Goal: Transaction & Acquisition: Purchase product/service

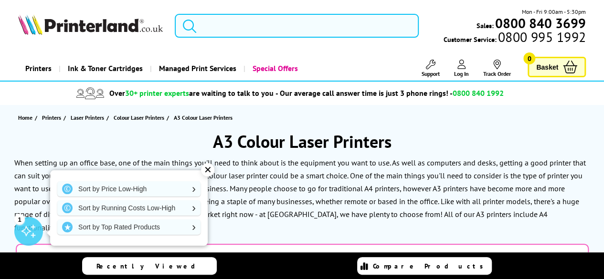
click at [236, 20] on input "search" at bounding box center [297, 26] width 244 height 24
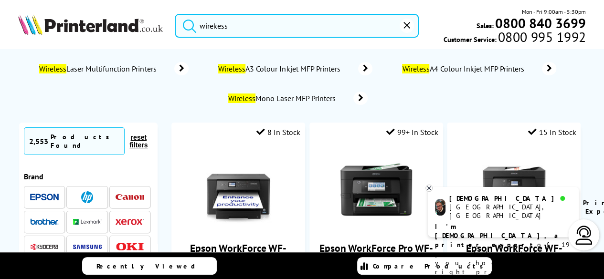
type input "wirekess"
click at [339, 98] on span "Wireless Mono Laser MFP Printers" at bounding box center [283, 99] width 112 height 10
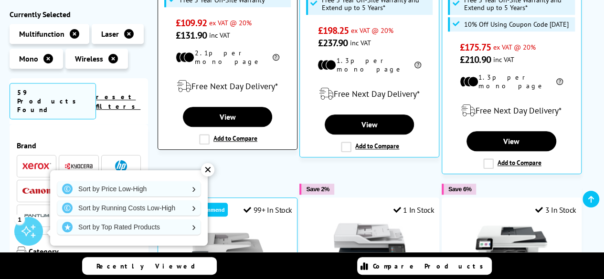
scroll to position [382, 0]
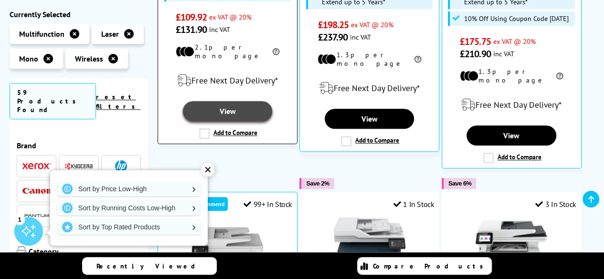
click at [240, 105] on link "View" at bounding box center [227, 111] width 89 height 20
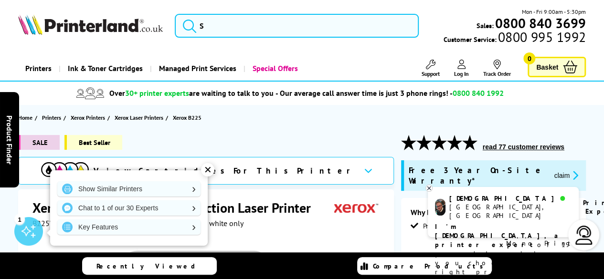
click at [259, 114] on section "Home Printers Xerox Printers Xerox Laser Printers Xerox B225" at bounding box center [302, 117] width 604 height 25
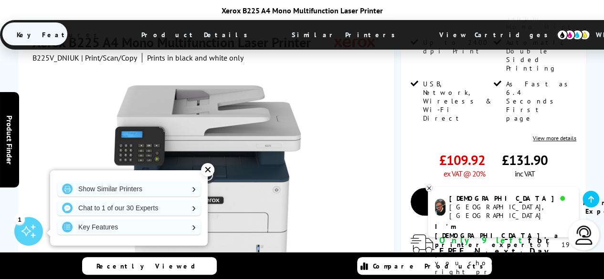
scroll to position [239, 0]
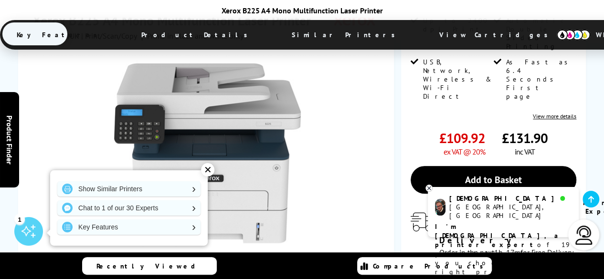
click at [329, 103] on div at bounding box center [207, 149] width 350 height 216
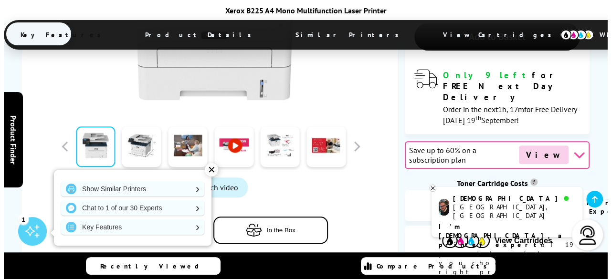
scroll to position [430, 0]
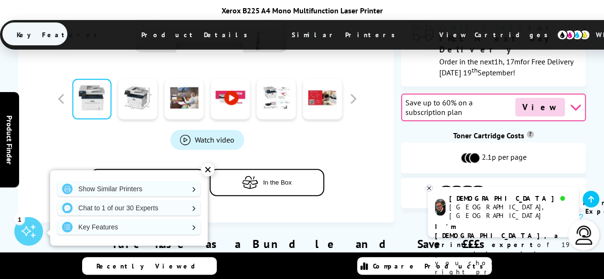
click at [211, 135] on span "Watch video" at bounding box center [215, 140] width 40 height 10
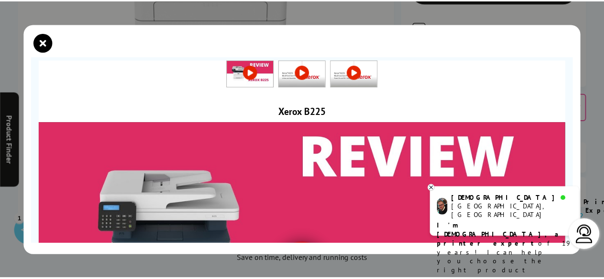
scroll to position [0, 0]
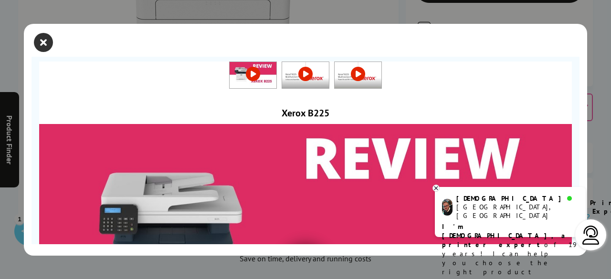
click at [43, 45] on icon "close modal" at bounding box center [43, 42] width 19 height 19
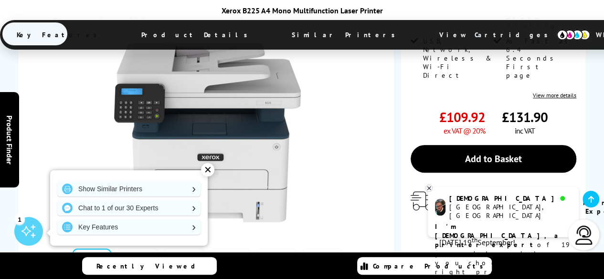
scroll to position [239, 0]
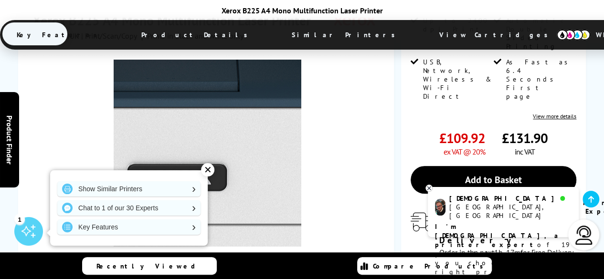
click at [223, 126] on img at bounding box center [207, 153] width 187 height 187
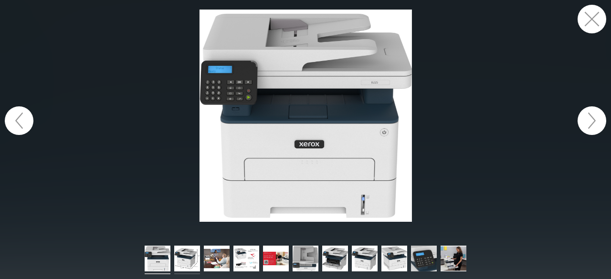
click at [185, 253] on img at bounding box center [187, 260] width 26 height 29
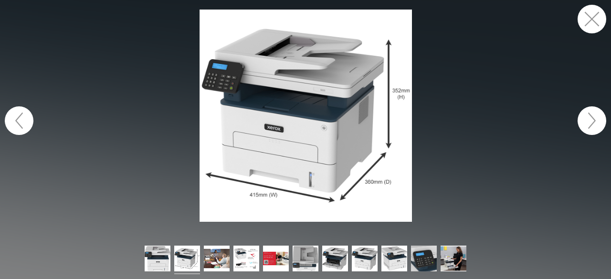
click at [199, 257] on img at bounding box center [187, 260] width 26 height 29
click at [216, 262] on img at bounding box center [217, 260] width 26 height 29
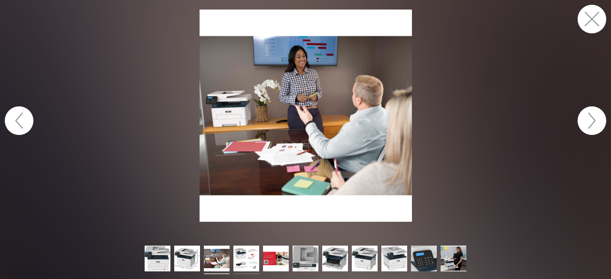
click at [246, 258] on img at bounding box center [246, 260] width 26 height 29
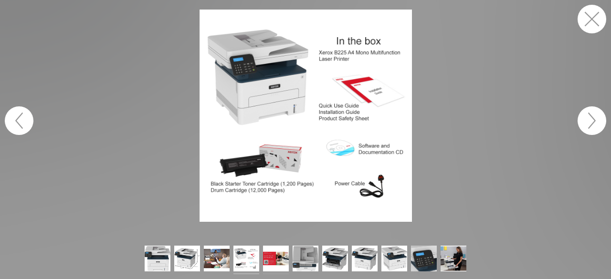
click at [268, 259] on img at bounding box center [276, 260] width 26 height 29
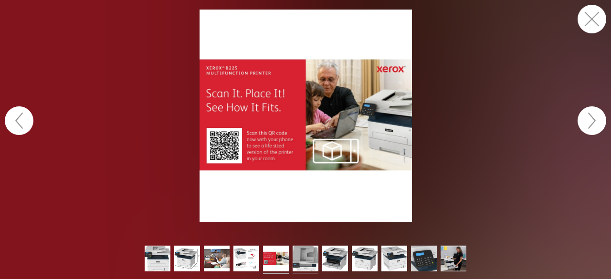
click at [304, 259] on img at bounding box center [306, 260] width 26 height 29
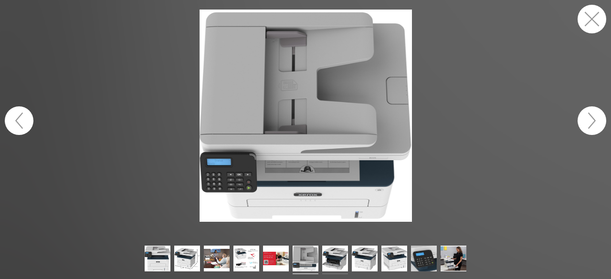
click at [336, 252] on img at bounding box center [335, 260] width 26 height 29
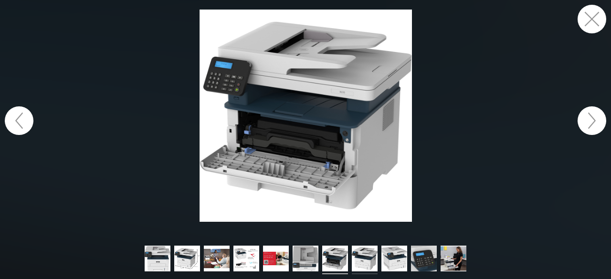
click at [372, 256] on img at bounding box center [365, 260] width 26 height 29
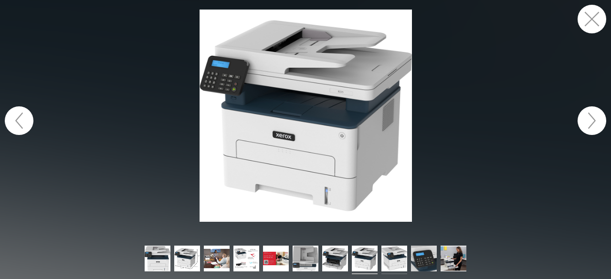
click at [395, 254] on img at bounding box center [395, 260] width 26 height 29
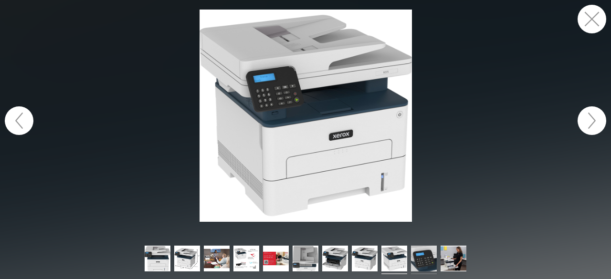
click at [425, 253] on img at bounding box center [424, 260] width 26 height 29
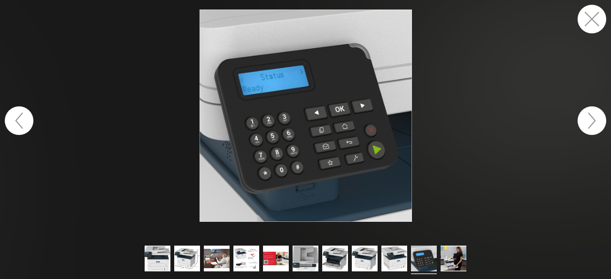
click at [588, 22] on button "button" at bounding box center [592, 19] width 29 height 29
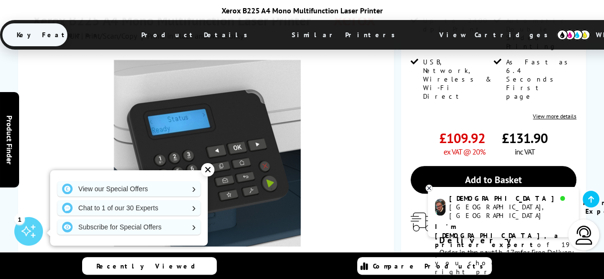
click at [393, 144] on div "Xerox B225 A4 Mono Multifunction Laser Printer B225V_DNIUK | Print/Scan/Copy Pr…" at bounding box center [206, 208] width 376 height 412
click at [557, 35] on img at bounding box center [573, 35] width 33 height 11
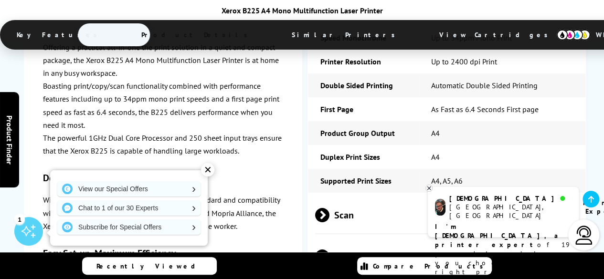
scroll to position [2001, 0]
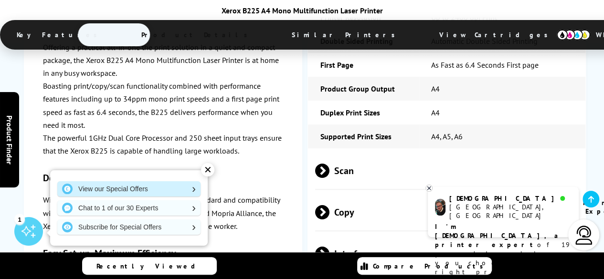
click at [149, 188] on link "View our Special Offers" at bounding box center [128, 188] width 143 height 15
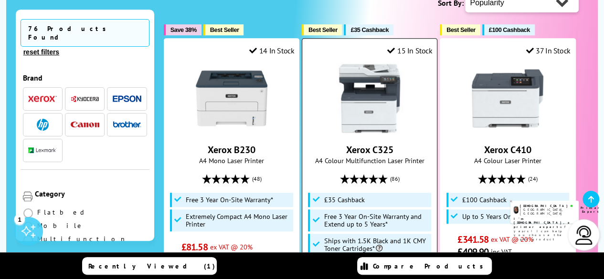
scroll to position [191, 0]
